Goal: Check status

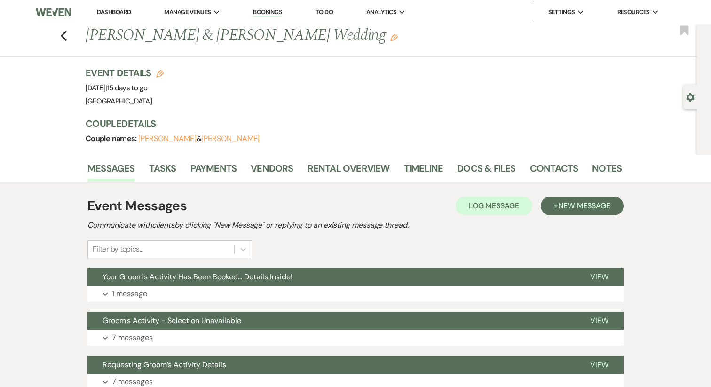
click at [129, 14] on link "Dashboard" at bounding box center [114, 12] width 34 height 8
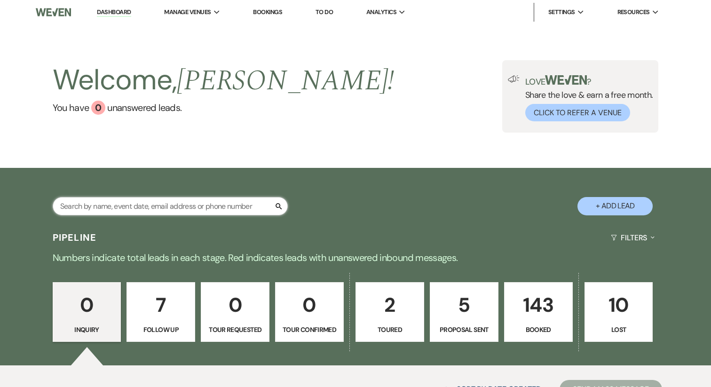
click at [153, 213] on input "text" at bounding box center [170, 206] width 235 height 18
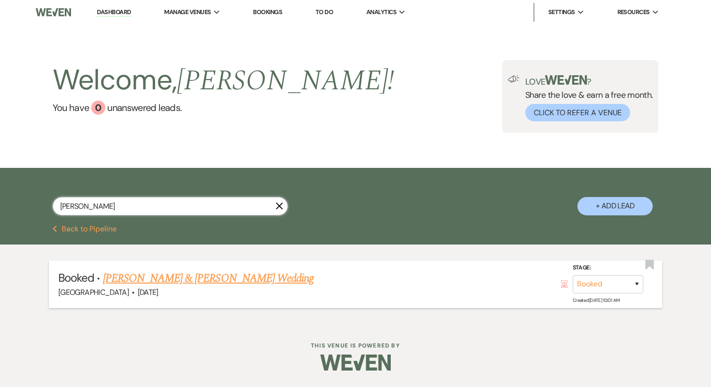
type input "judi"
click at [171, 275] on link "Judi Falconer & Alan Propper's Wedding" at bounding box center [208, 278] width 211 height 17
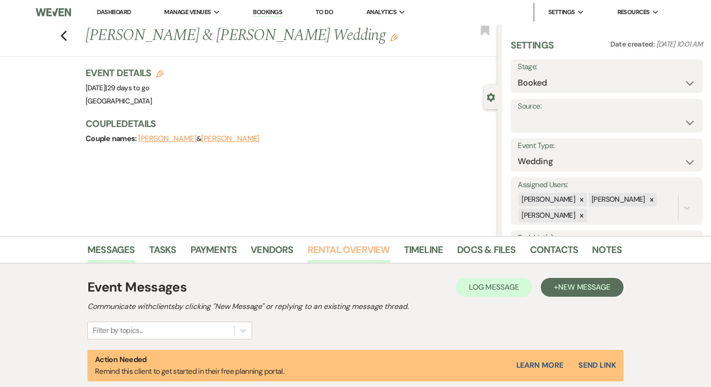
click at [324, 250] on link "Rental Overview" at bounding box center [349, 252] width 82 height 21
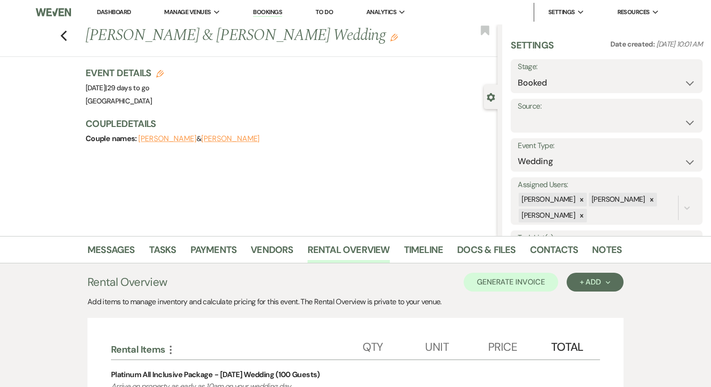
click at [116, 12] on link "Dashboard" at bounding box center [114, 12] width 34 height 8
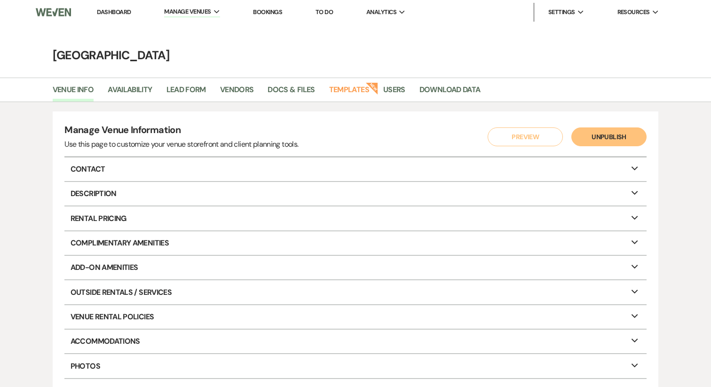
click at [109, 13] on link "Dashboard" at bounding box center [114, 12] width 34 height 8
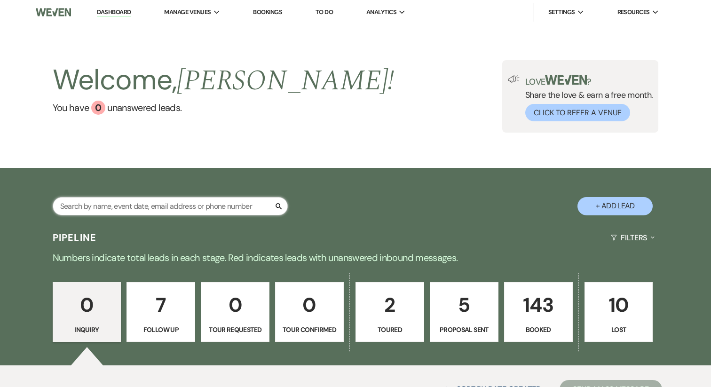
click at [99, 201] on input "text" at bounding box center [170, 206] width 235 height 18
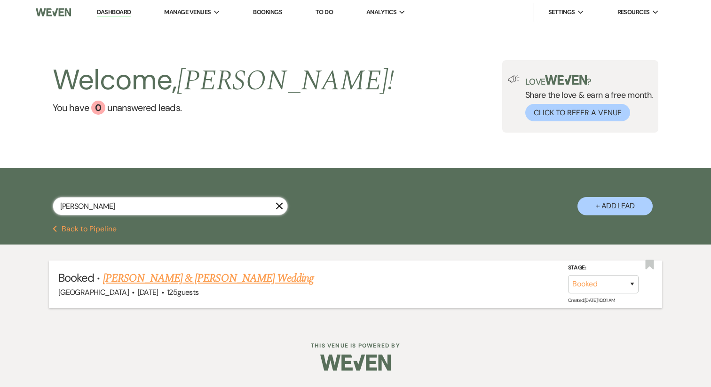
type input "[PERSON_NAME]"
click at [154, 286] on link "[PERSON_NAME] & [PERSON_NAME] Wedding" at bounding box center [208, 278] width 211 height 17
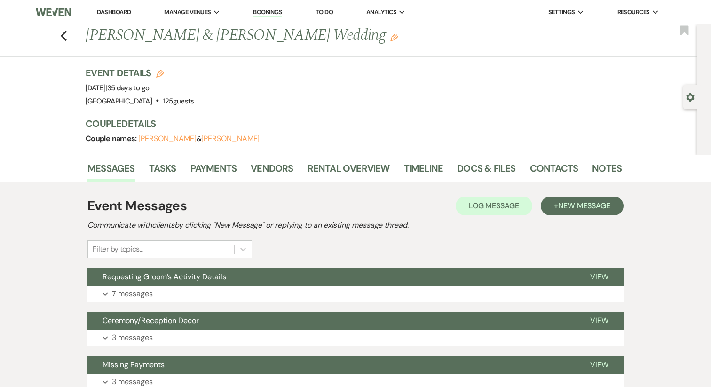
click at [154, 286] on button "Requesting Groom’s Activity Details" at bounding box center [332, 277] width 488 height 18
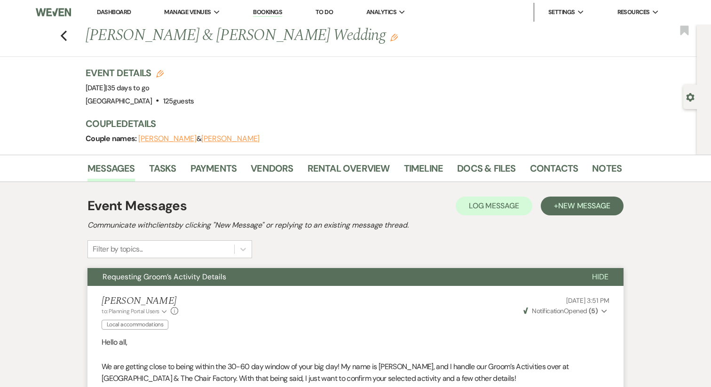
click at [104, 14] on link "Dashboard" at bounding box center [114, 12] width 34 height 8
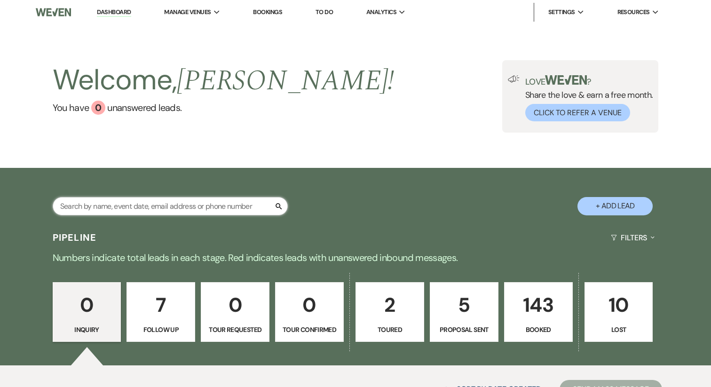
click at [118, 210] on input "text" at bounding box center [170, 206] width 235 height 18
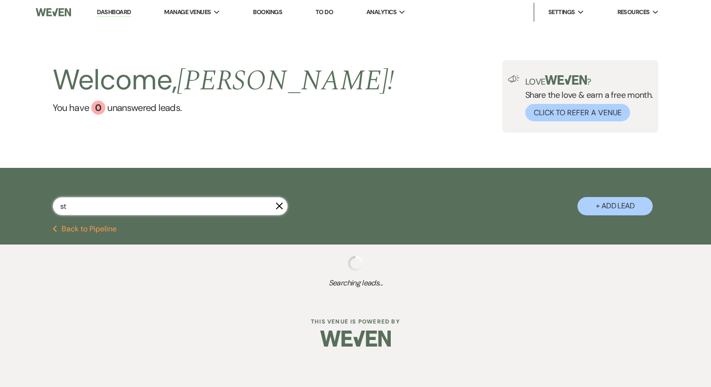
type input "ste"
select select "6"
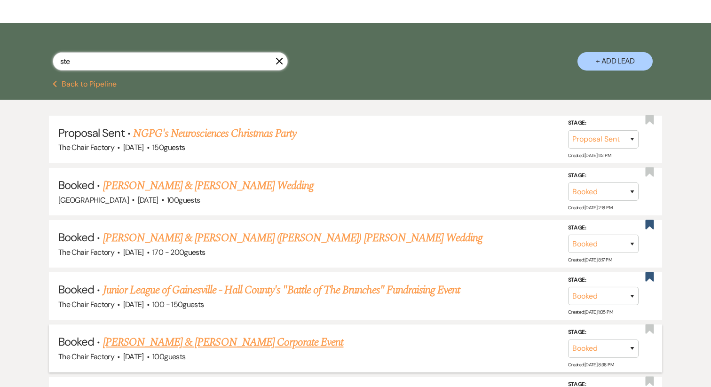
scroll to position [151, 0]
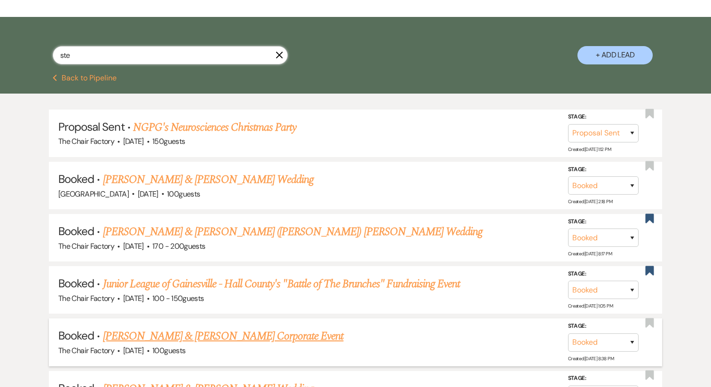
type input "ste"
click at [171, 336] on link "[PERSON_NAME] & [PERSON_NAME] Corporate Event" at bounding box center [223, 336] width 241 height 17
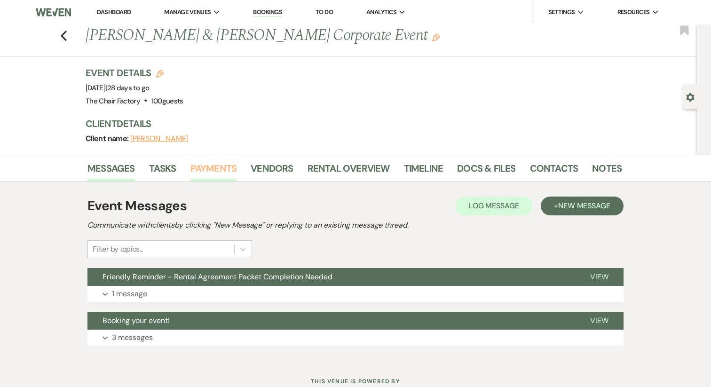
click at [209, 164] on link "Payments" at bounding box center [214, 171] width 47 height 21
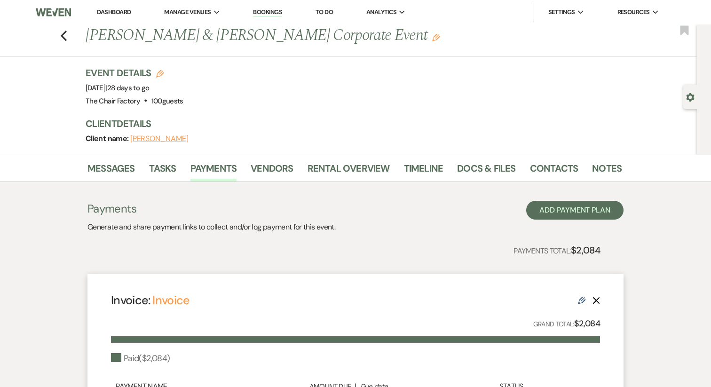
click at [105, 13] on link "Dashboard" at bounding box center [114, 12] width 34 height 8
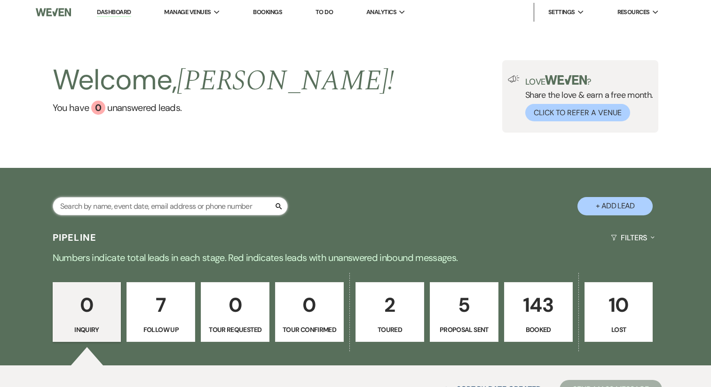
click at [109, 213] on input "text" at bounding box center [170, 206] width 235 height 18
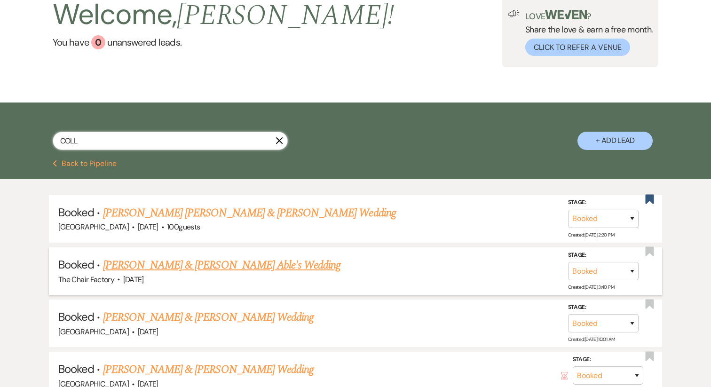
scroll to position [78, 0]
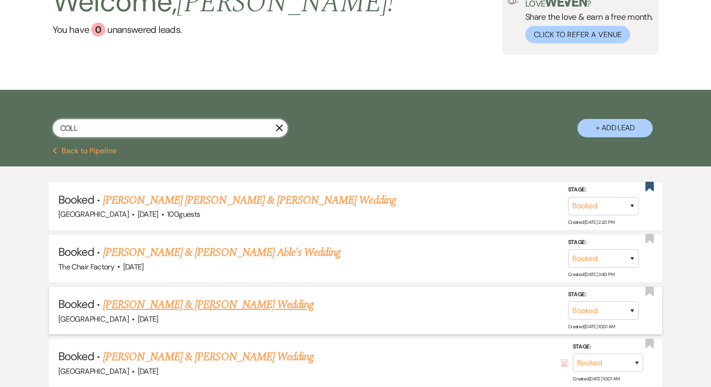
type input "COLL"
click at [152, 304] on link "[PERSON_NAME] & [PERSON_NAME] Wedding" at bounding box center [208, 304] width 211 height 17
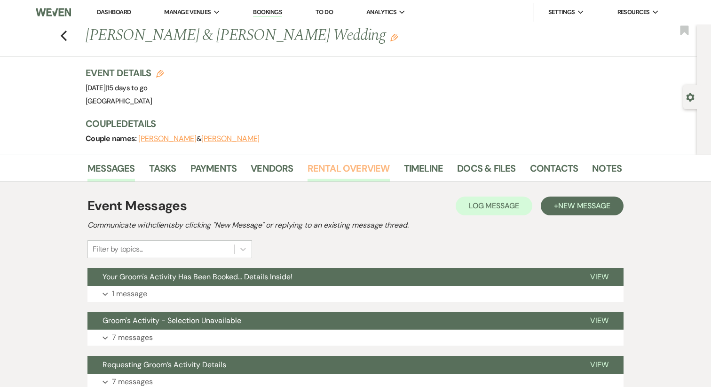
click at [323, 171] on link "Rental Overview" at bounding box center [349, 171] width 82 height 21
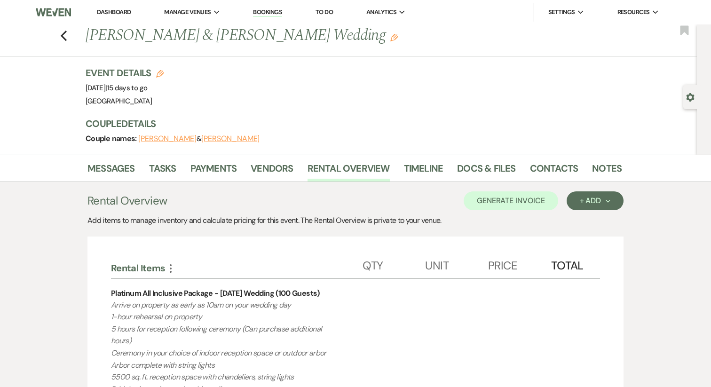
click at [212, 292] on div "Platinum All Inclusive Package - [DATE] Wedding (100 Guests)" at bounding box center [215, 293] width 209 height 11
drag, startPoint x: 333, startPoint y: 293, endPoint x: 104, endPoint y: 291, distance: 229.2
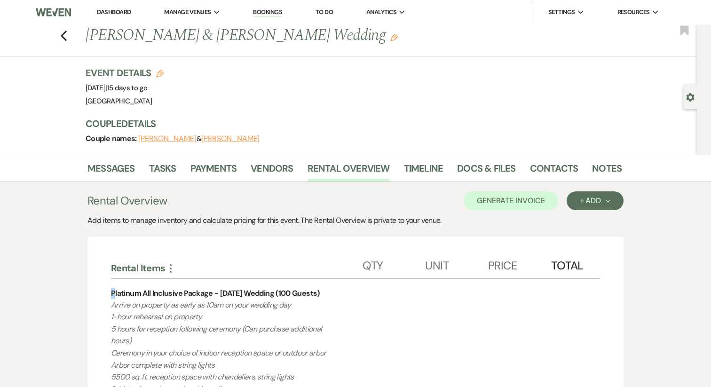
copy div "Platinum All Inclusive Package - [DATE] Wedding (100 Guests)"
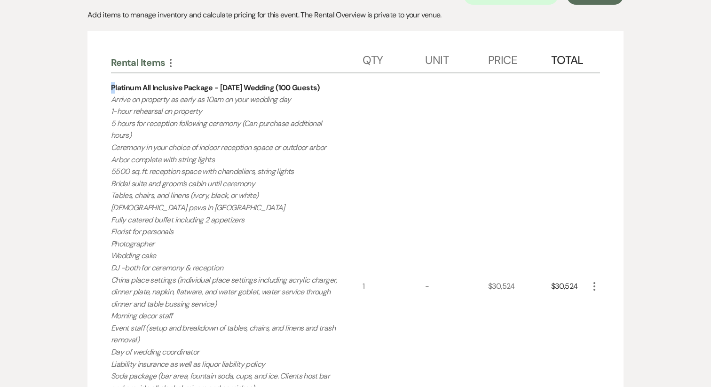
scroll to position [194, 0]
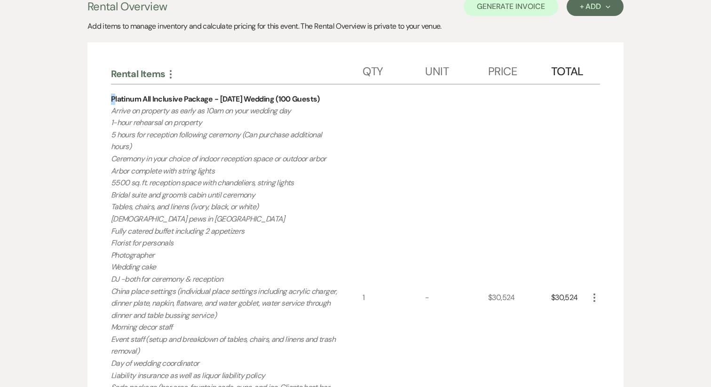
drag, startPoint x: 136, startPoint y: 346, endPoint x: 106, endPoint y: 113, distance: 235.2
click at [106, 113] on div "Rental Items More Qty Unit Price Total Platinum All Inclusive Package - [DATE] …" at bounding box center [356, 359] width 536 height 635
copy p "Loremi do sitametc ad elits do 39ei te inci utlabor etd 3-magn aliquaeni ad min…"
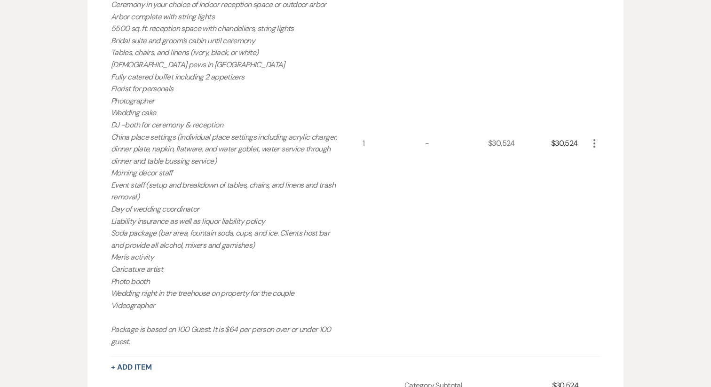
scroll to position [356, 0]
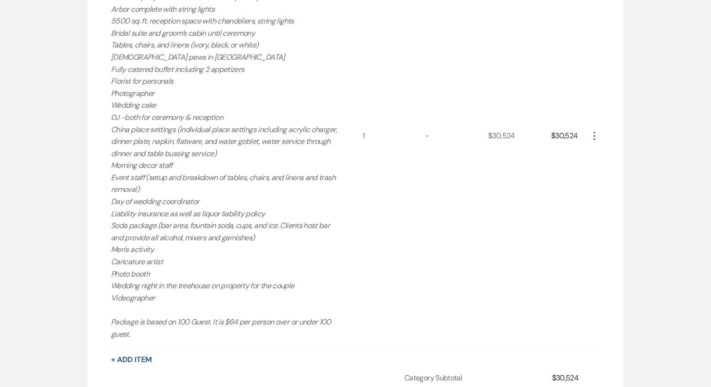
click at [577, 138] on div "$30,524" at bounding box center [570, 136] width 38 height 427
click at [569, 136] on div "$30,524" at bounding box center [570, 136] width 38 height 427
copy div "30,524"
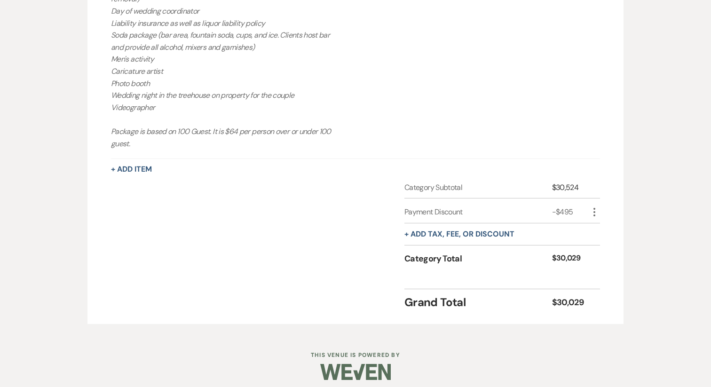
scroll to position [553, 0]
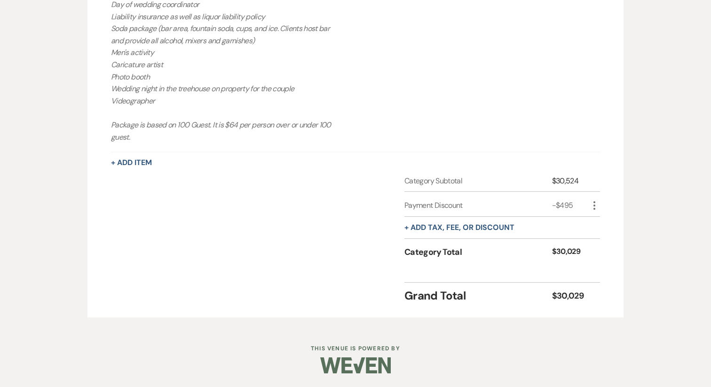
click at [562, 204] on div "-$495" at bounding box center [570, 205] width 37 height 11
copy div "495"
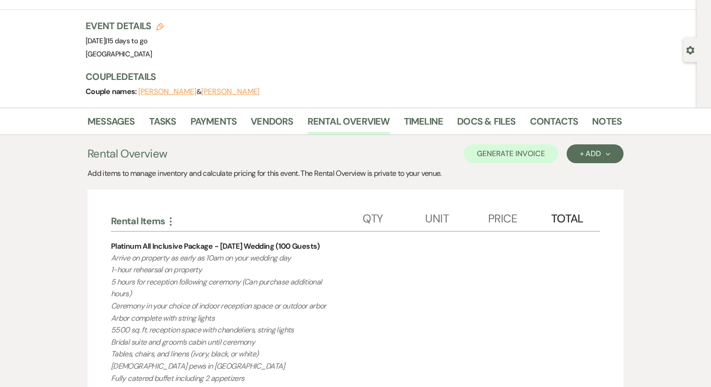
scroll to position [0, 0]
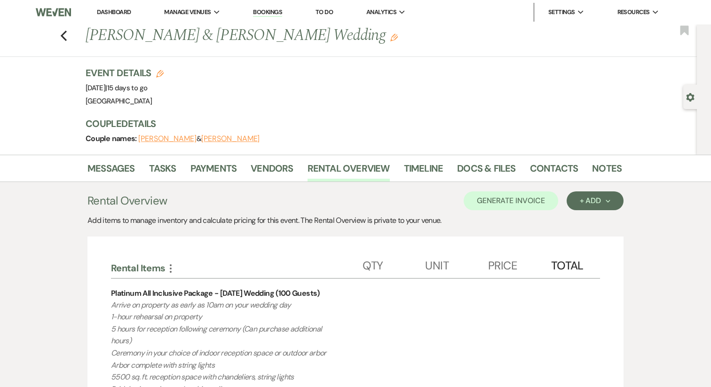
click at [109, 40] on h1 "[PERSON_NAME] & [PERSON_NAME] Wedding Edit" at bounding box center [297, 35] width 422 height 23
copy h1 "[PERSON_NAME]"
click at [596, 171] on link "Notes" at bounding box center [607, 171] width 30 height 21
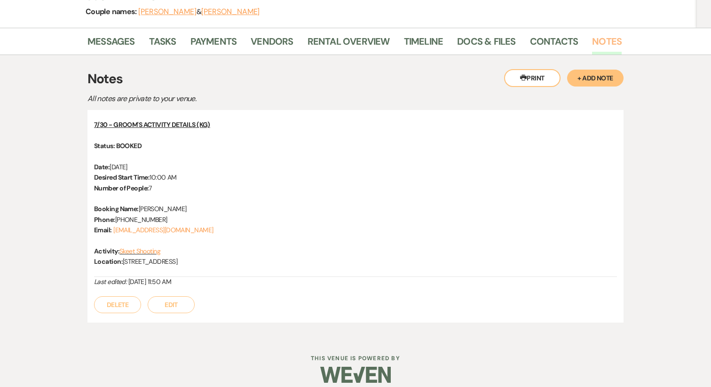
scroll to position [137, 0]
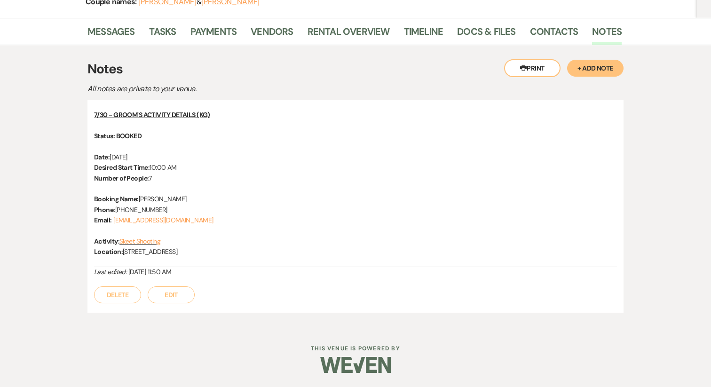
drag, startPoint x: 263, startPoint y: 253, endPoint x: 90, endPoint y: 136, distance: 208.2
click at [90, 136] on div "7/30 - GROOM'S ACTIVITY DETAILS (KG) Status: BOOKED Date: [DATE] Desired Start …" at bounding box center [356, 206] width 536 height 212
copy div "Status: BOOKED Date: [DATE] Desired Start Time: 10:00 AM Number of People: 7 Bo…"
click at [221, 33] on link "Payments" at bounding box center [214, 34] width 47 height 21
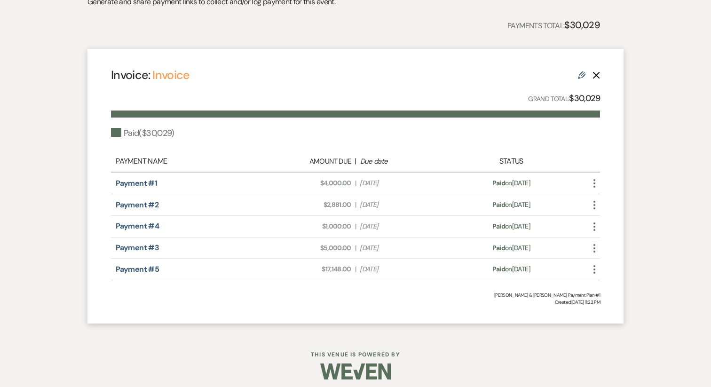
scroll to position [232, 0]
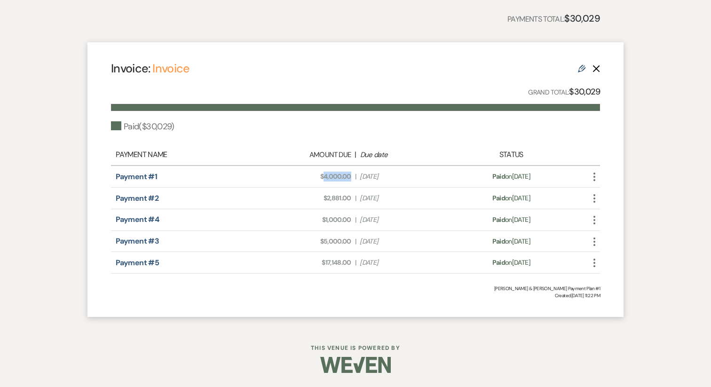
drag, startPoint x: 351, startPoint y: 177, endPoint x: 324, endPoint y: 178, distance: 26.8
click at [324, 178] on div "Amount Due: $4,000.00 | Due Date [DATE]" at bounding box center [356, 177] width 192 height 10
copy span "4,000.00"
click at [149, 174] on link "Payment #1" at bounding box center [136, 177] width 41 height 10
drag, startPoint x: 351, startPoint y: 199, endPoint x: 326, endPoint y: 198, distance: 25.0
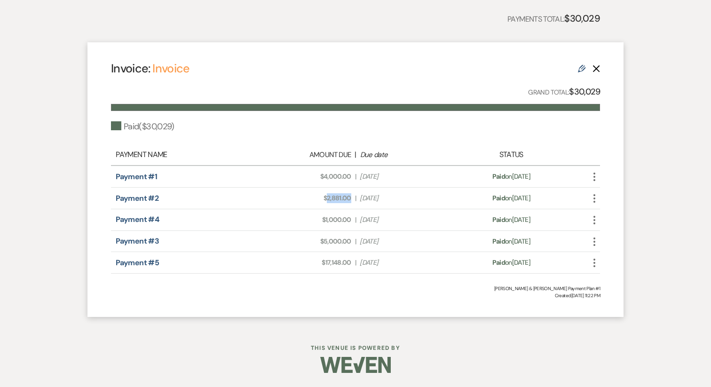
click at [326, 198] on span "Amount Due: $2,881.00" at bounding box center [308, 198] width 87 height 10
copy span "2,881.00"
click at [151, 202] on link "Payment #2" at bounding box center [137, 198] width 43 height 10
click at [141, 268] on link "Payment #5" at bounding box center [137, 263] width 43 height 10
click at [155, 238] on link "Payment #3" at bounding box center [137, 241] width 43 height 10
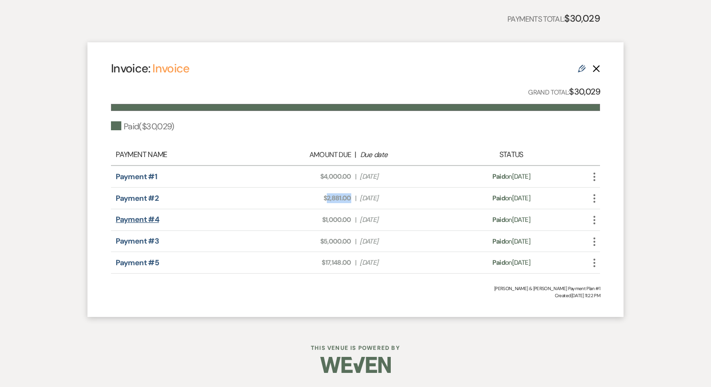
click at [143, 217] on link "Payment #4" at bounding box center [137, 220] width 43 height 10
click at [151, 264] on link "Payment #5" at bounding box center [137, 263] width 43 height 10
